Goal: Information Seeking & Learning: Learn about a topic

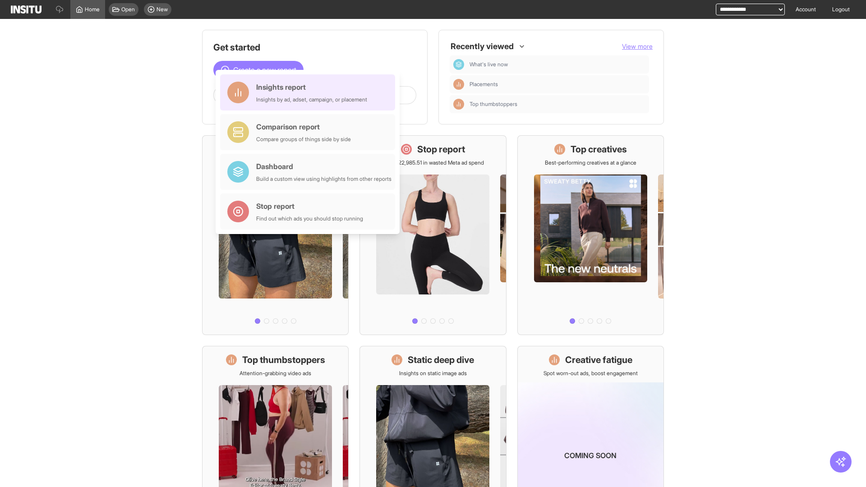
click at [310, 92] on div "Insights report Insights by ad, adset, campaign, or placement" at bounding box center [311, 93] width 111 height 22
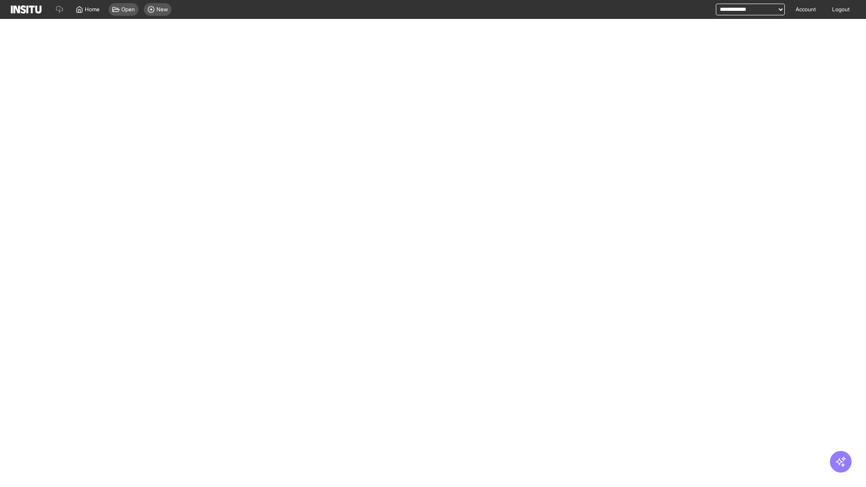
select select "**"
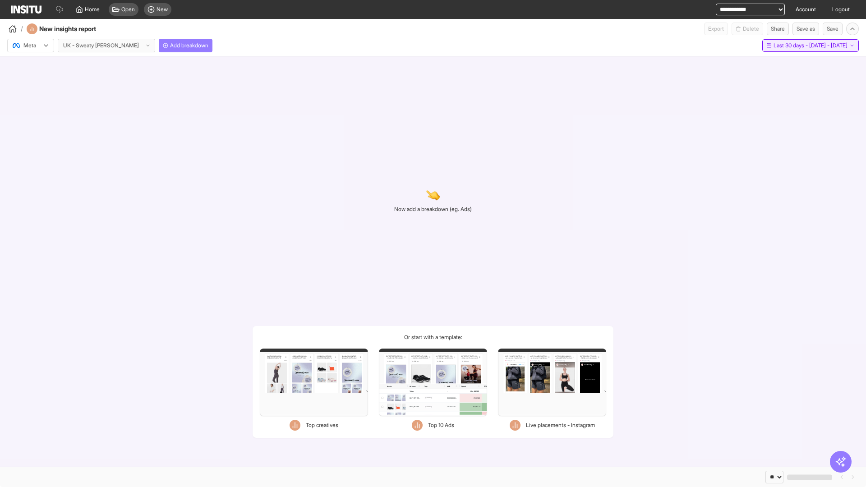
click at [791, 46] on span "Last 30 days - [DATE] - [DATE]" at bounding box center [811, 45] width 74 height 7
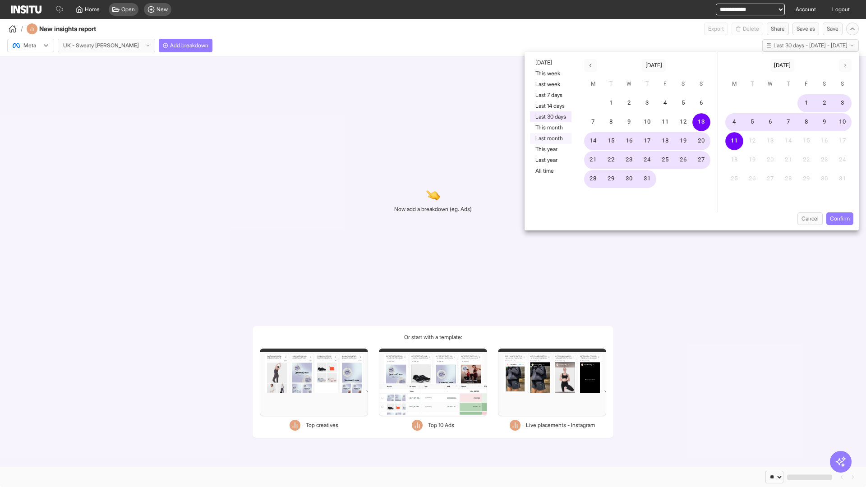
click at [550, 139] on button "Last month" at bounding box center [551, 138] width 42 height 11
